Goal: Task Accomplishment & Management: Complete application form

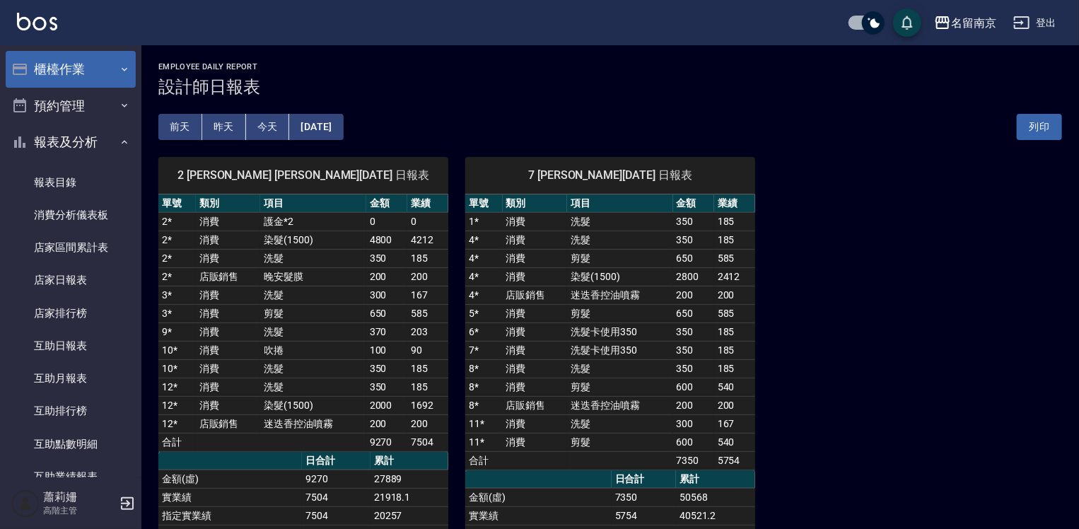
click at [74, 71] on button "櫃檯作業" at bounding box center [71, 69] width 130 height 37
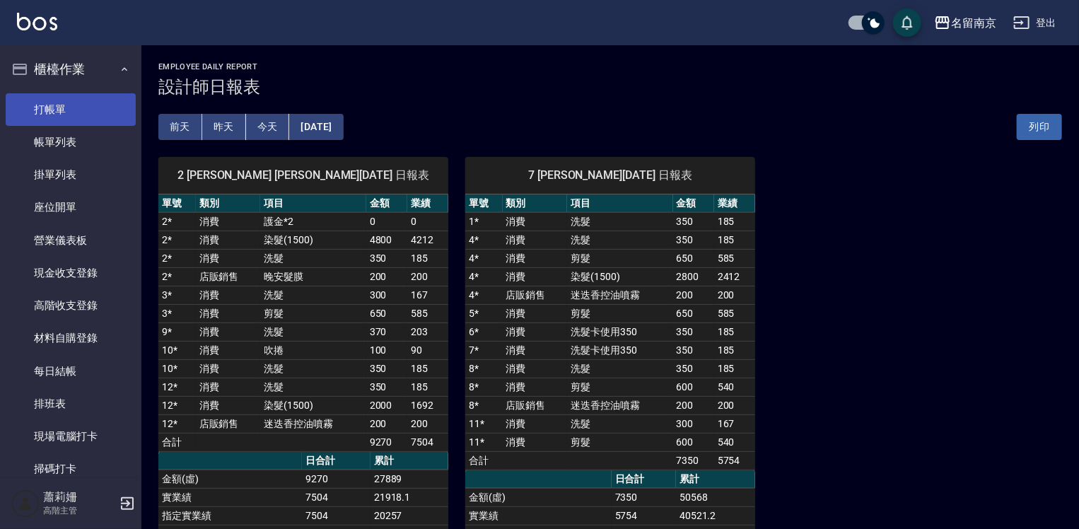
click at [71, 102] on link "打帳單" at bounding box center [71, 109] width 130 height 33
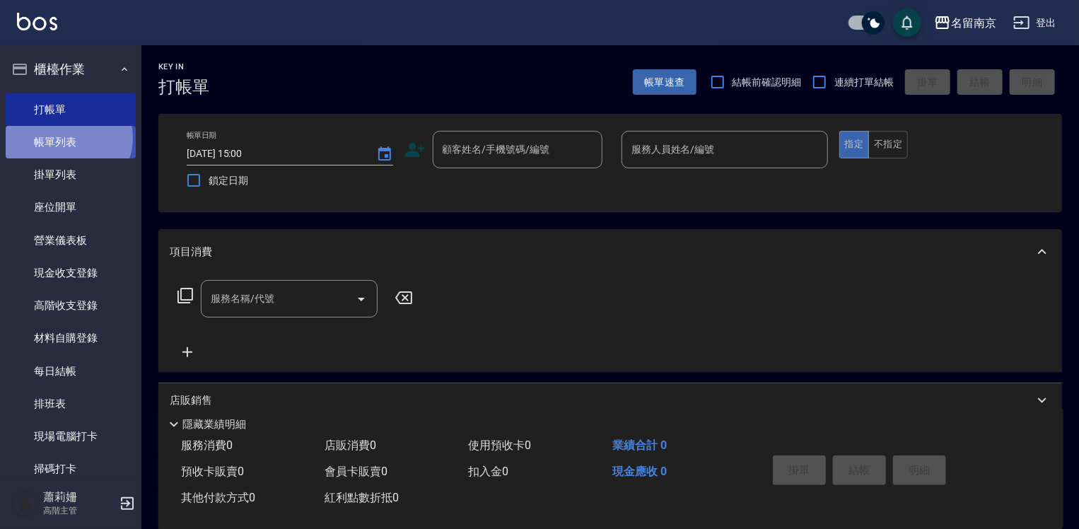
click at [67, 138] on link "帳單列表" at bounding box center [71, 142] width 130 height 33
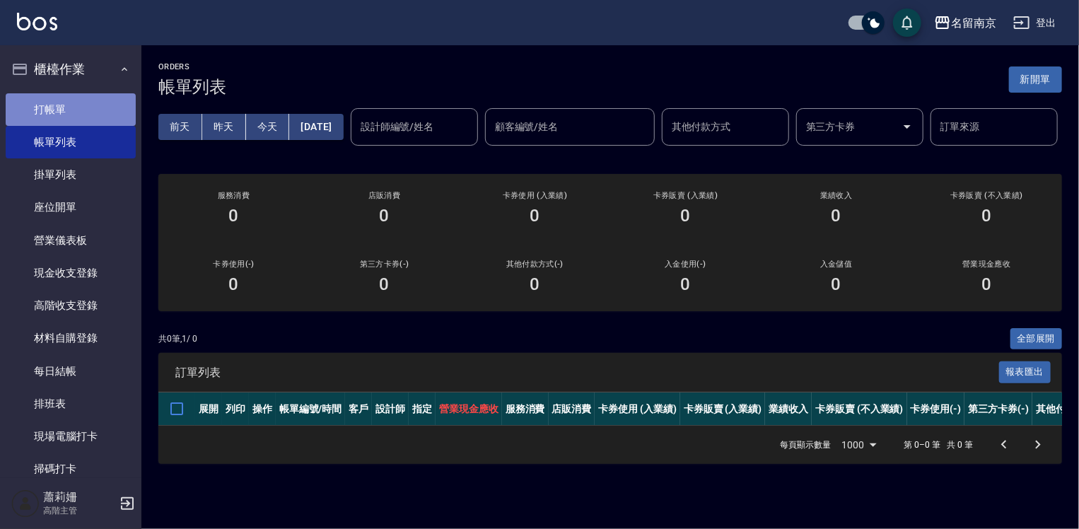
click at [78, 100] on link "打帳單" at bounding box center [71, 109] width 130 height 33
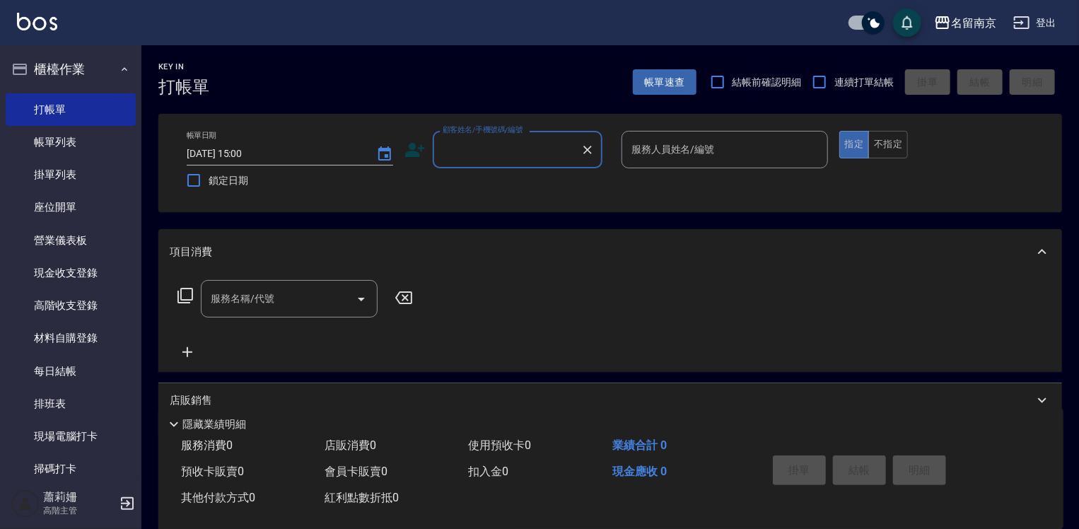
click at [506, 153] on input "顧客姓名/手機號碼/編號" at bounding box center [507, 149] width 136 height 25
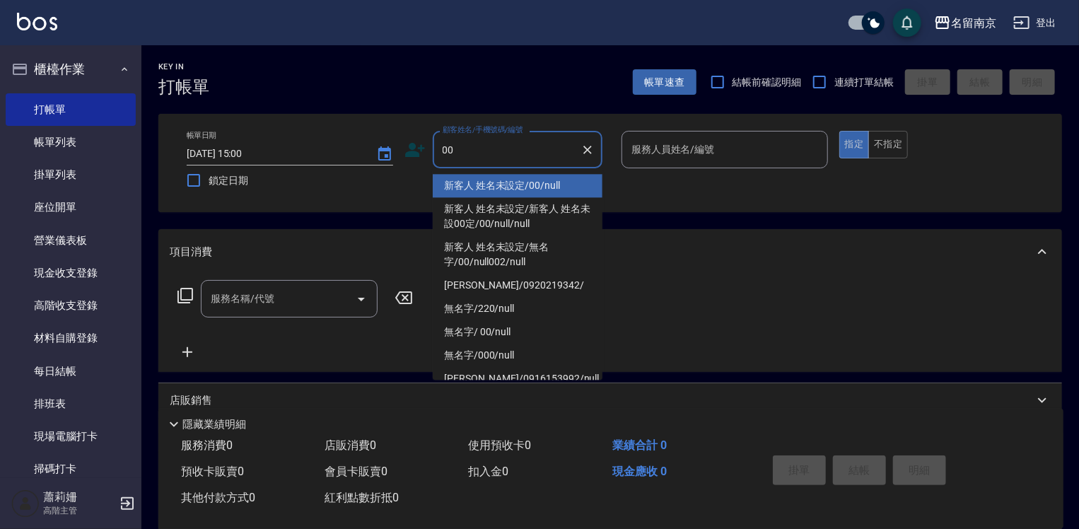
type input "新客人 姓名未設定/00/null"
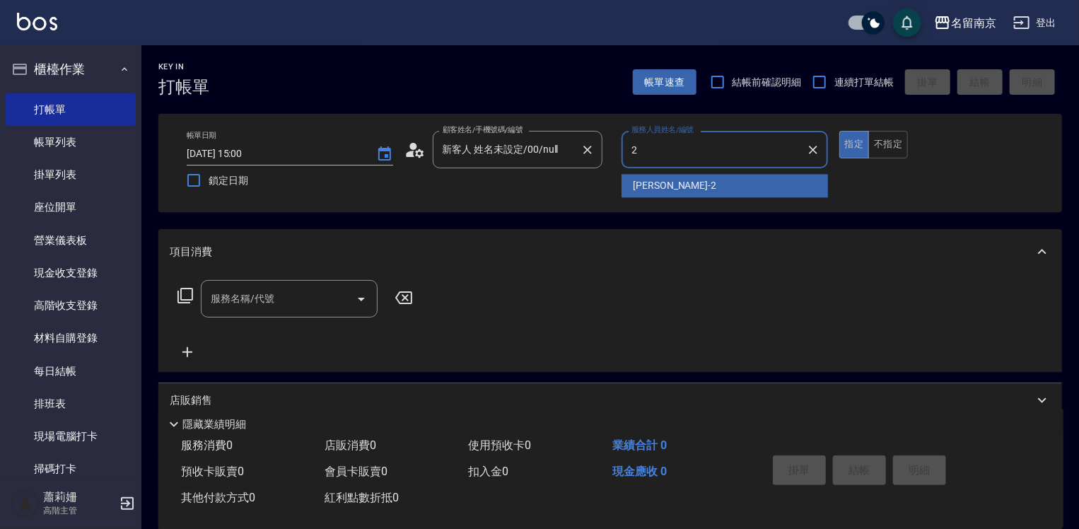
type input "[PERSON_NAME]-2"
type button "true"
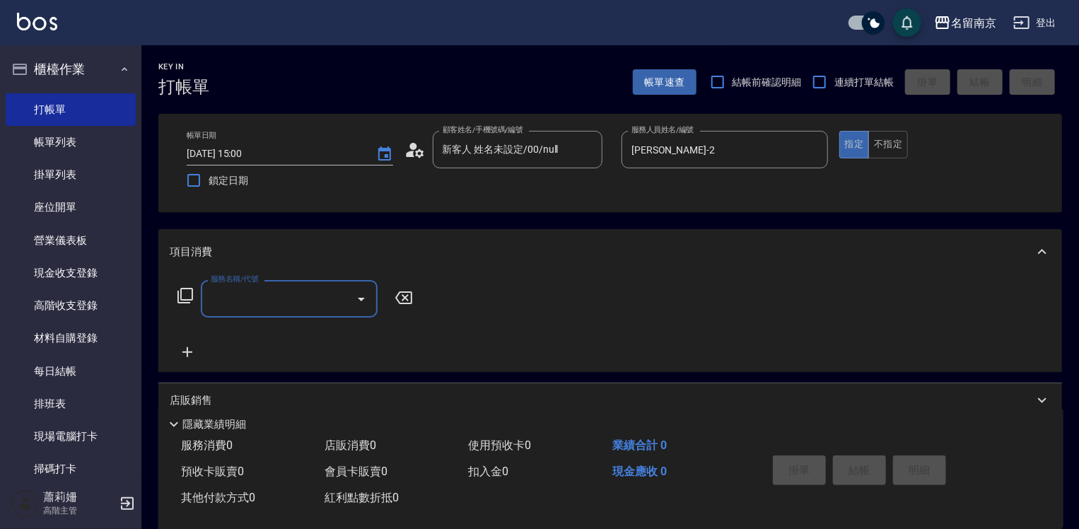
drag, startPoint x: 270, startPoint y: 305, endPoint x: 286, endPoint y: 296, distance: 18.1
click at [284, 298] on input "服務名稱/代號" at bounding box center [278, 298] width 143 height 25
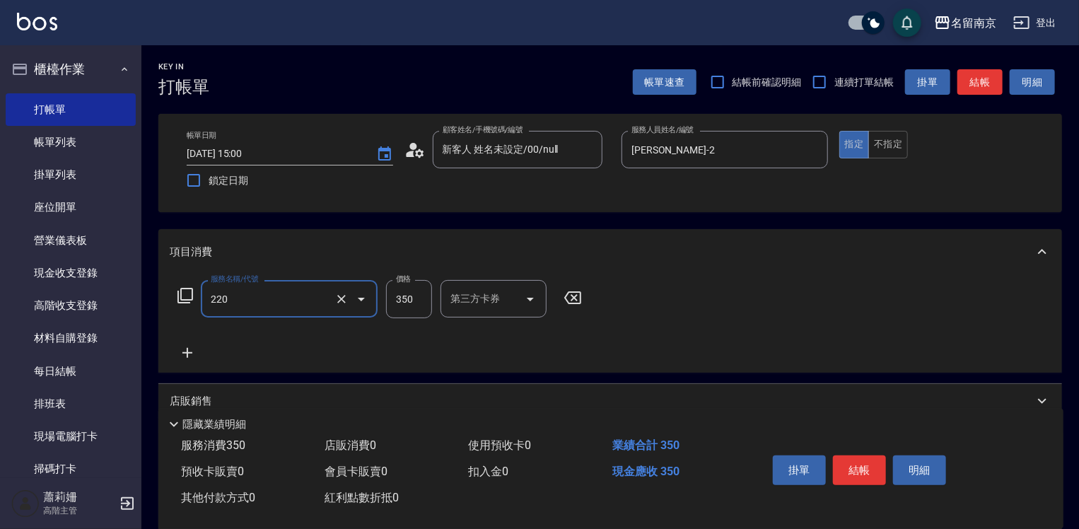
type input "洗髮(220)"
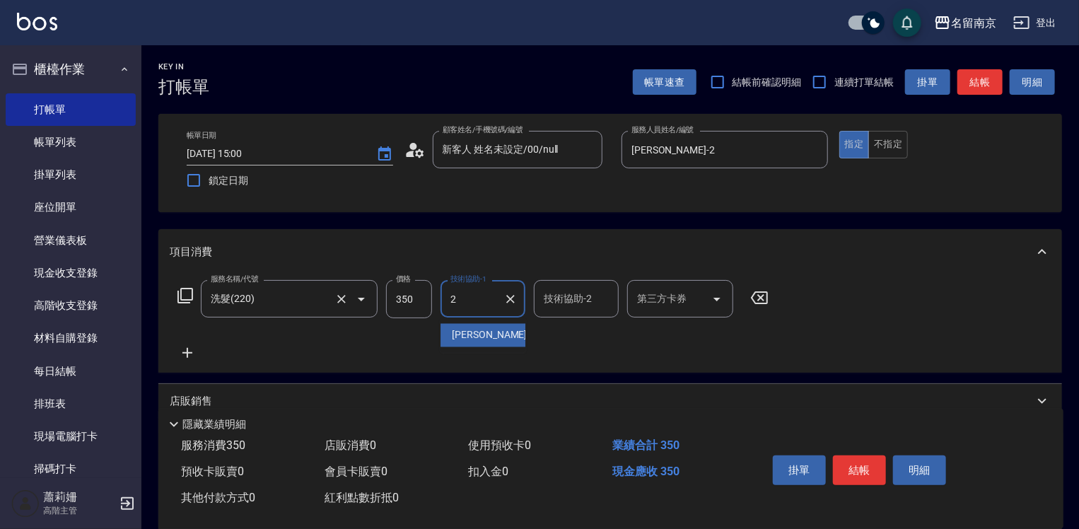
type input "[PERSON_NAME]-2"
click at [863, 469] on button "結帳" at bounding box center [859, 470] width 53 height 30
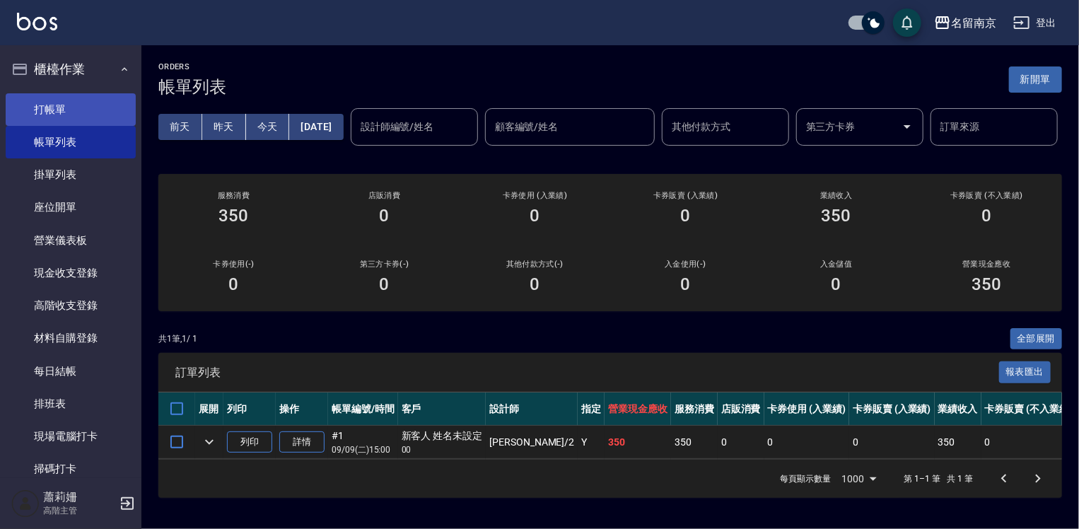
click at [81, 97] on link "打帳單" at bounding box center [71, 109] width 130 height 33
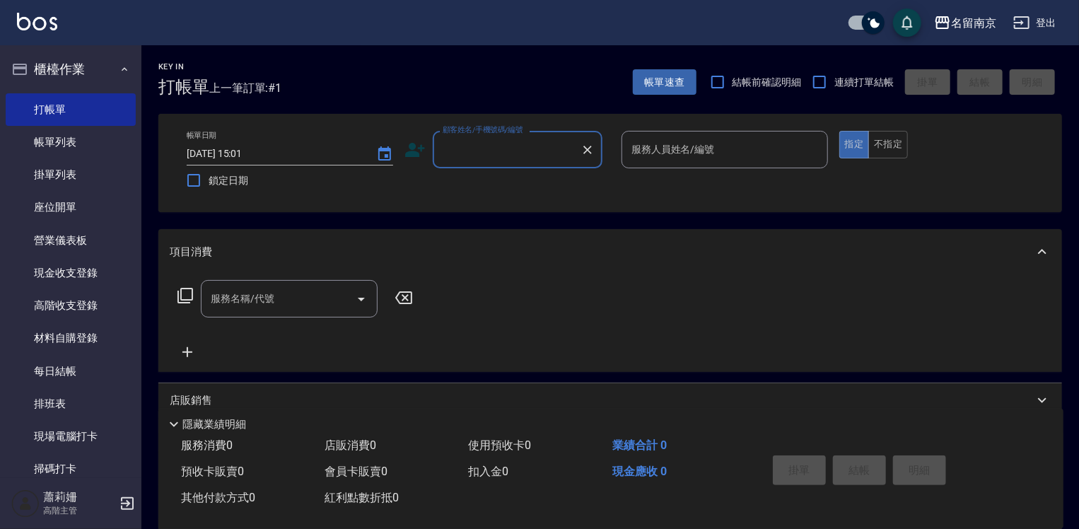
click at [515, 147] on input "顧客姓名/手機號碼/編號" at bounding box center [507, 149] width 136 height 25
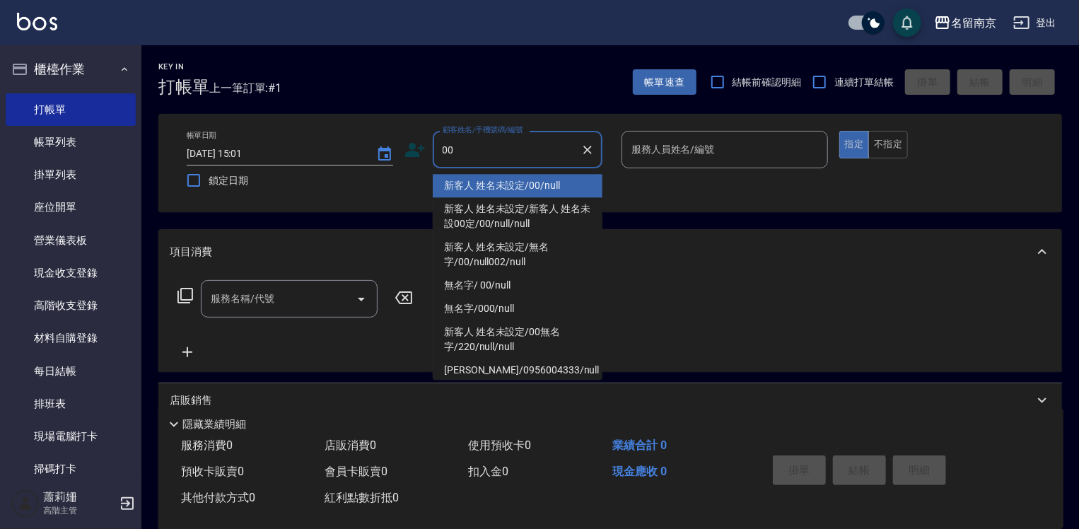
type input "新客人 姓名未設定/00/null"
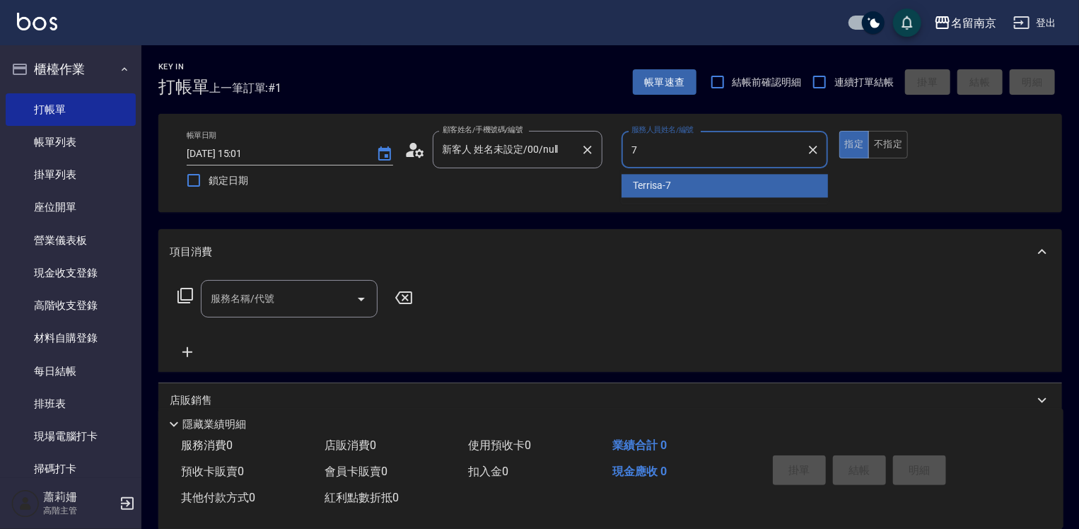
type input "Terrisa-7"
type button "true"
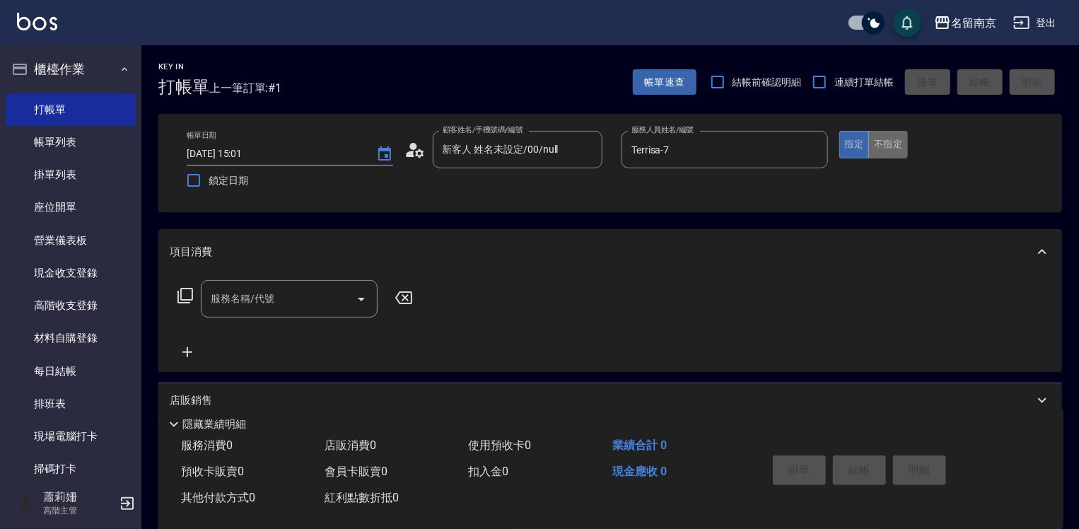
click at [884, 141] on button "不指定" at bounding box center [888, 145] width 40 height 28
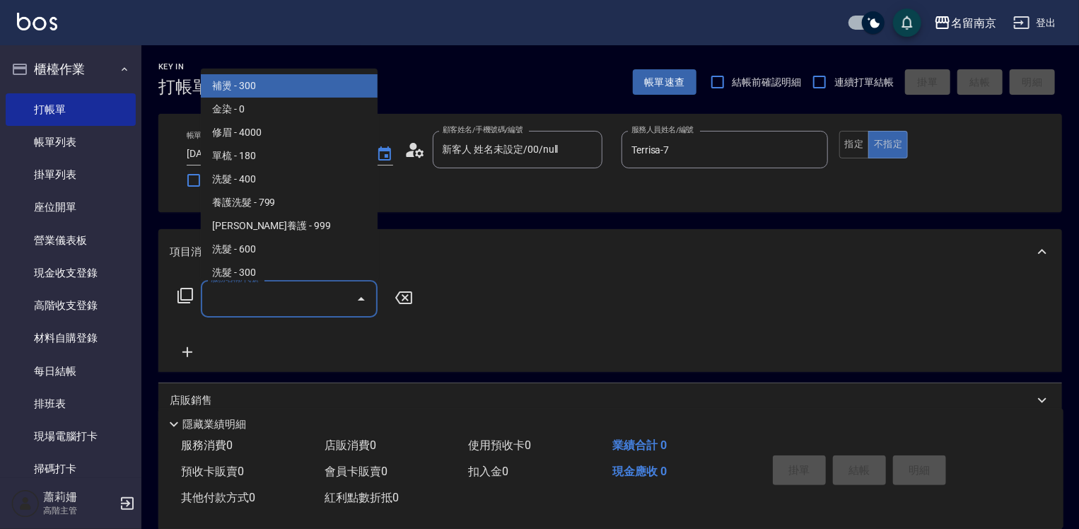
drag, startPoint x: 263, startPoint y: 310, endPoint x: 283, endPoint y: 301, distance: 21.5
click at [279, 303] on input "服務名稱/代號" at bounding box center [278, 298] width 143 height 25
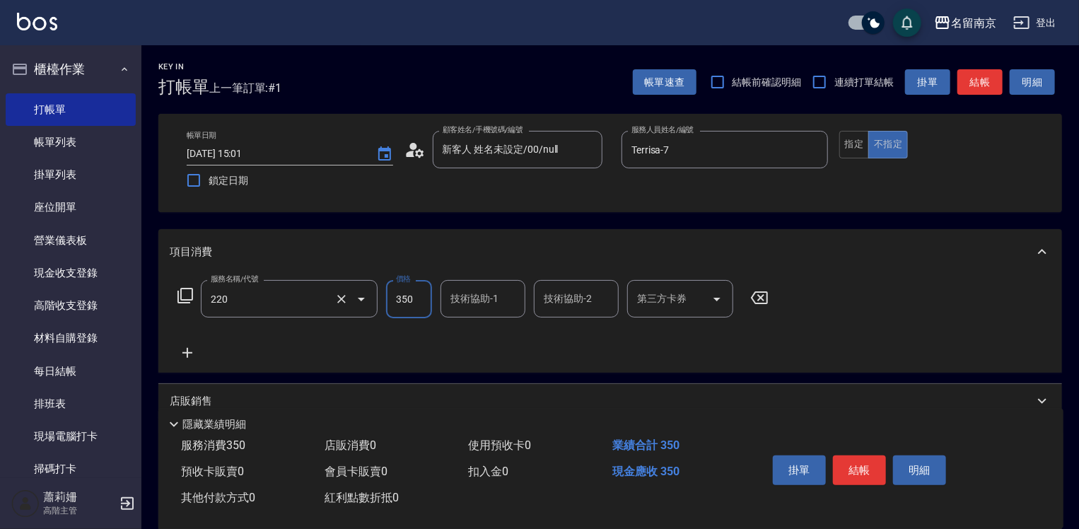
type input "洗髮(220)"
type input "[PERSON_NAME]-2"
click at [872, 470] on button "結帳" at bounding box center [859, 470] width 53 height 30
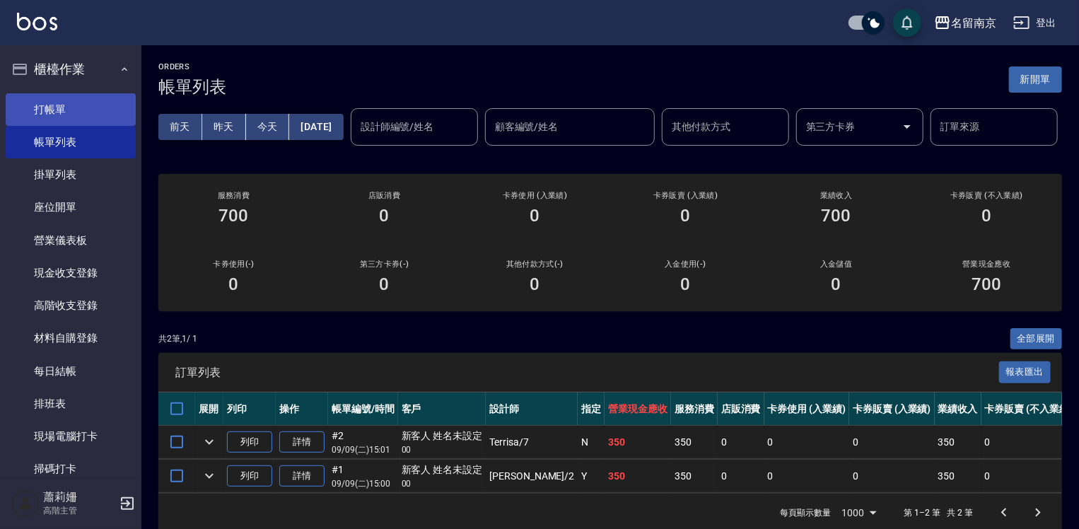
drag, startPoint x: 45, startPoint y: 105, endPoint x: 113, endPoint y: 107, distance: 67.9
click at [45, 106] on link "打帳單" at bounding box center [71, 109] width 130 height 33
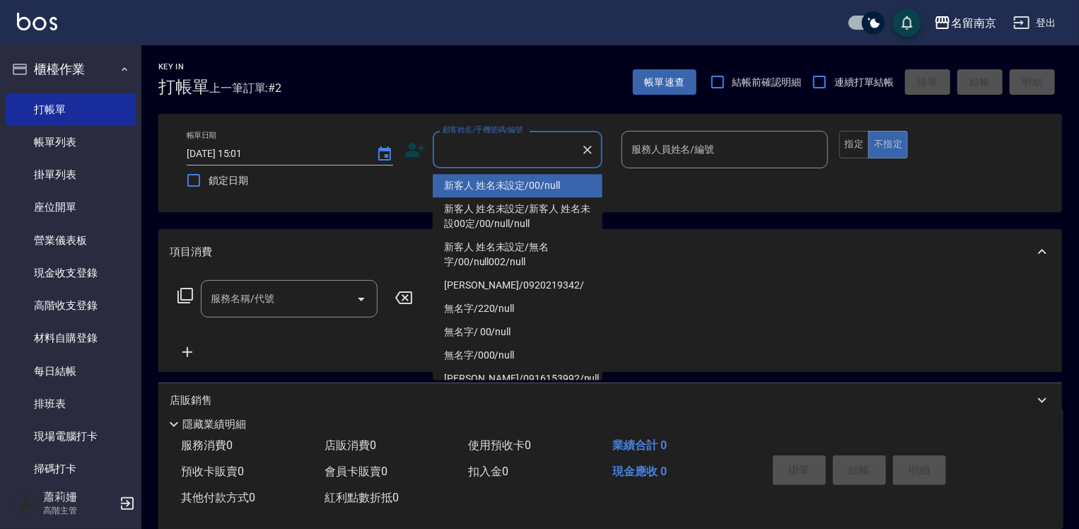
drag, startPoint x: 496, startPoint y: 150, endPoint x: 510, endPoint y: 150, distance: 13.4
click at [501, 150] on input "顧客姓名/手機號碼/編號" at bounding box center [507, 149] width 136 height 25
type input "新客人 姓名未設定/00/null"
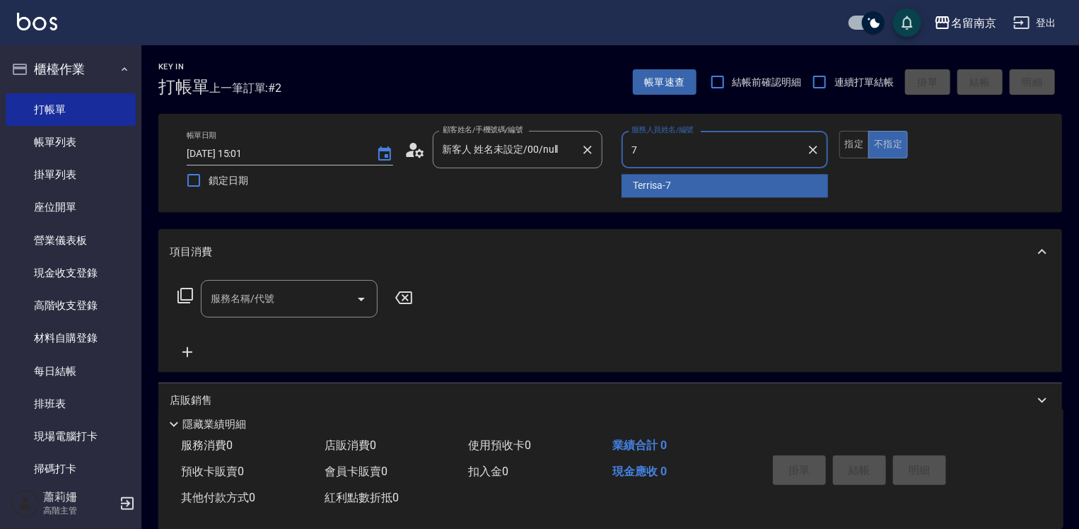
type input "Terrisa-7"
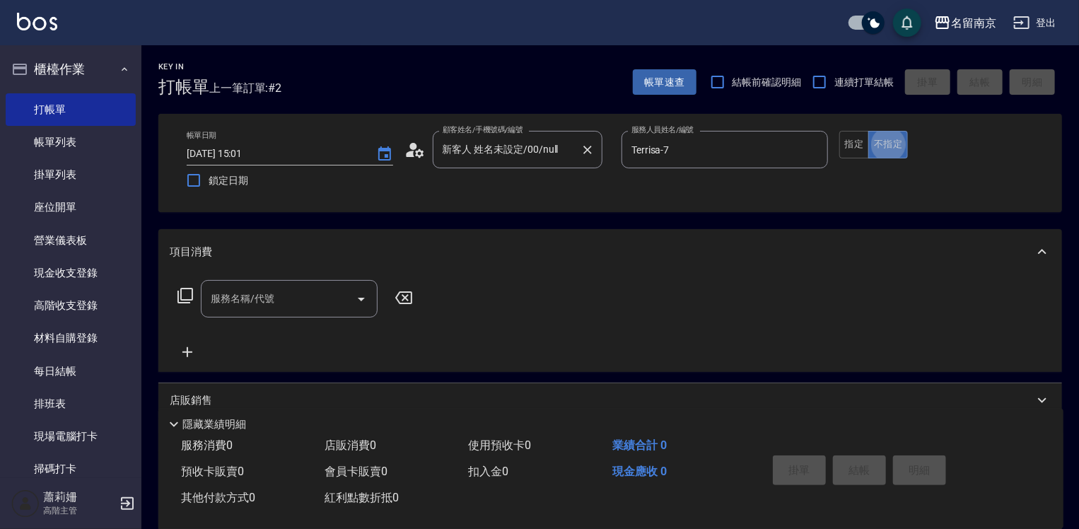
type button "false"
drag, startPoint x: 313, startPoint y: 294, endPoint x: 320, endPoint y: 293, distance: 7.2
click at [320, 293] on input "服務名稱/代號" at bounding box center [278, 298] width 143 height 25
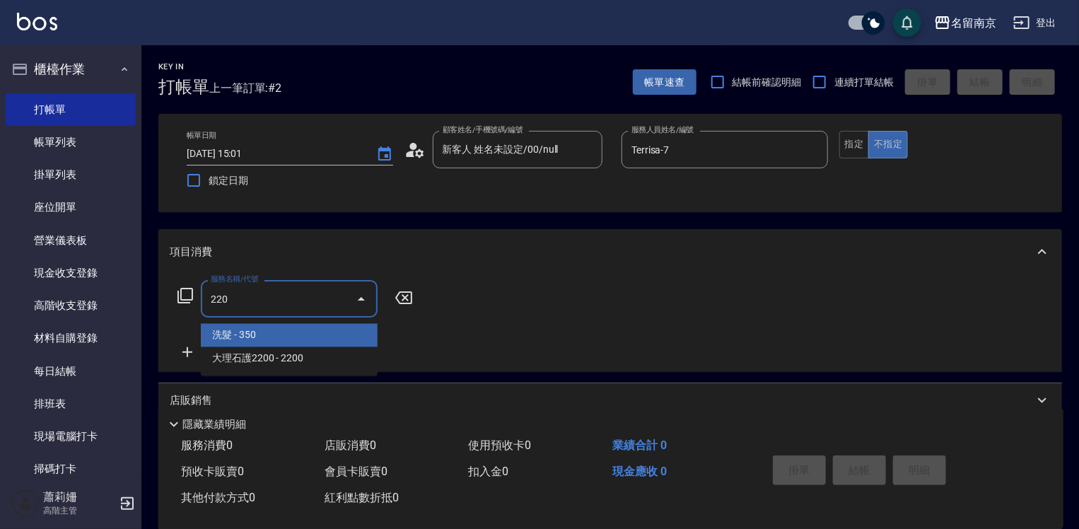
type input "洗髮(220)"
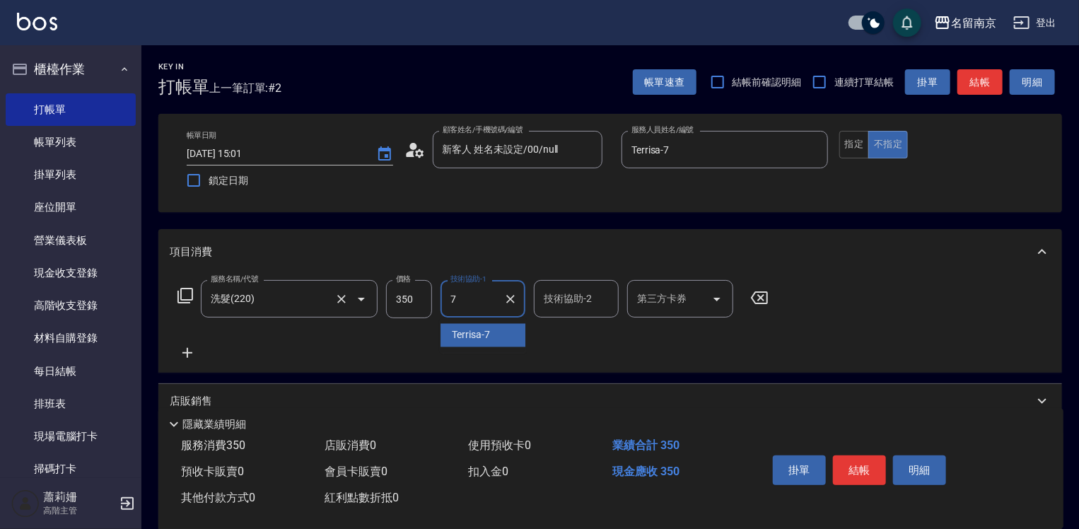
type input "Terrisa-7"
click at [184, 350] on icon at bounding box center [187, 352] width 35 height 17
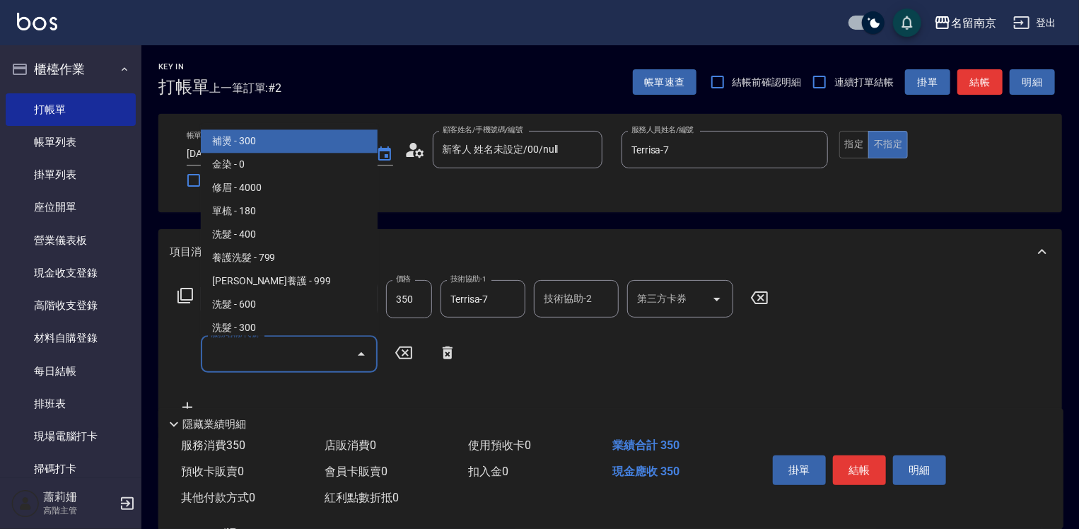
click at [253, 360] on input "服務名稱/代號" at bounding box center [278, 353] width 143 height 25
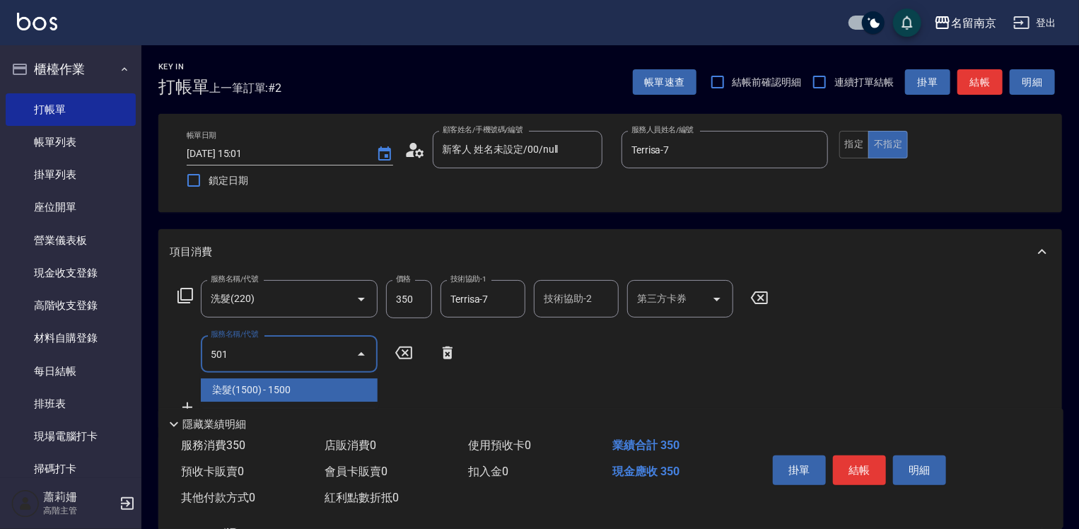
type input "染髮(1500)(501)"
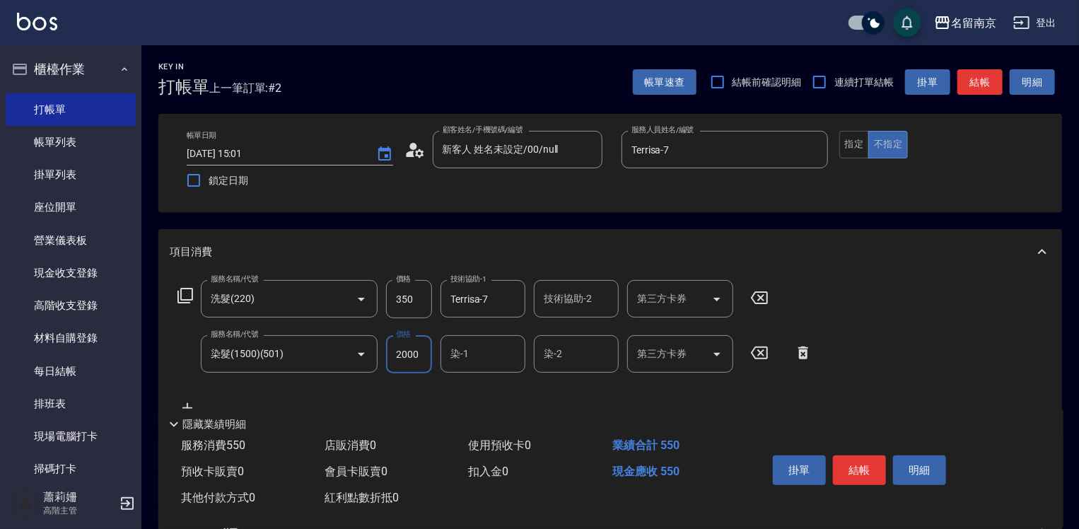
type input "2000"
type input "Terrisa-7"
click at [187, 297] on icon at bounding box center [185, 295] width 17 height 17
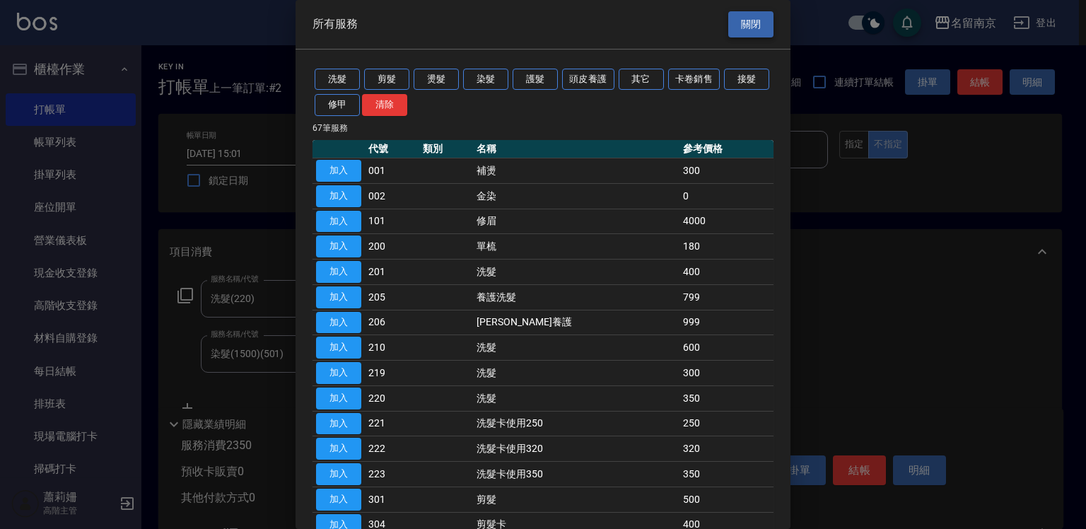
click at [749, 30] on button "關閉" at bounding box center [750, 24] width 45 height 26
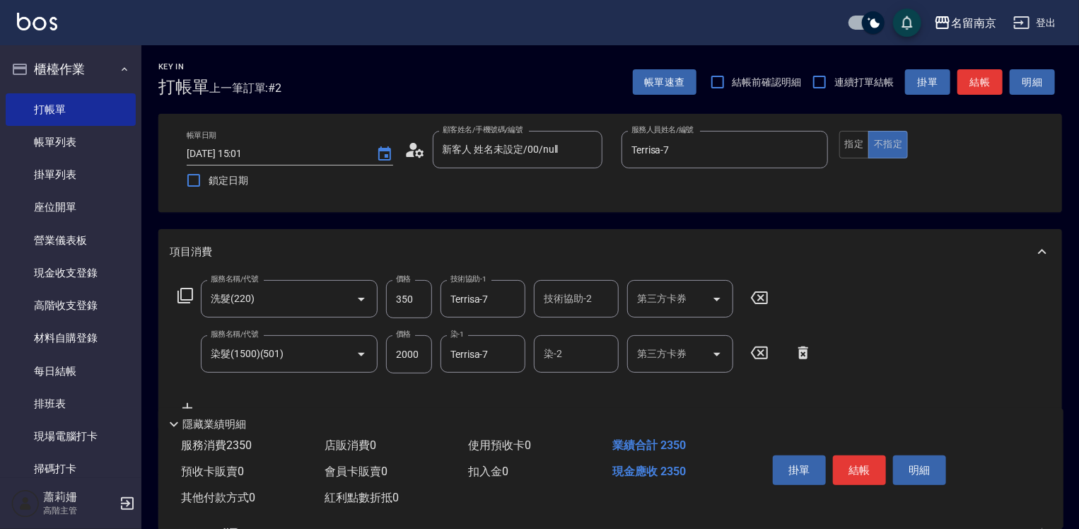
click at [804, 356] on icon at bounding box center [802, 352] width 35 height 17
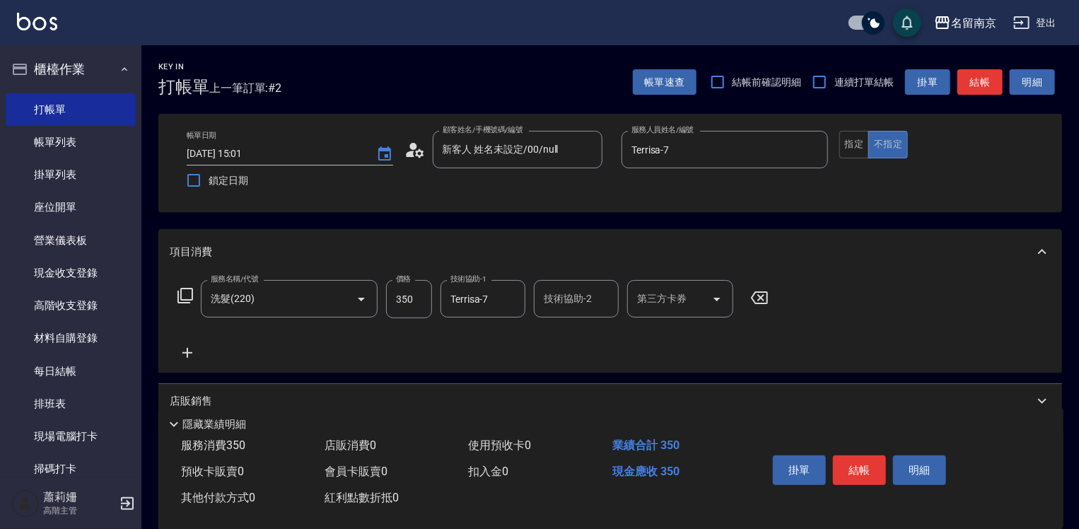
click at [755, 303] on icon at bounding box center [759, 297] width 17 height 13
